Goal: Find contact information: Find contact information

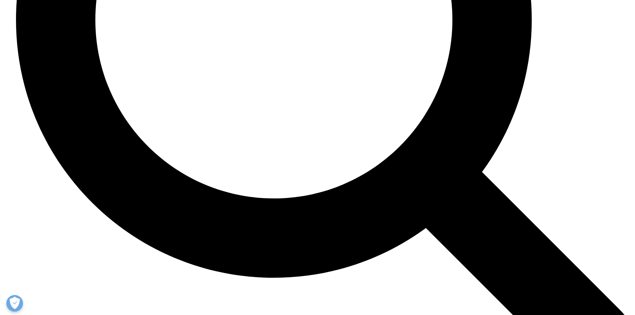
scroll to position [1820, 0]
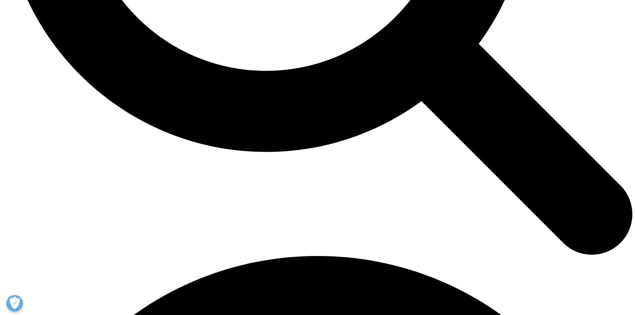
scroll to position [1073, 0]
